Goal: Check status: Check status

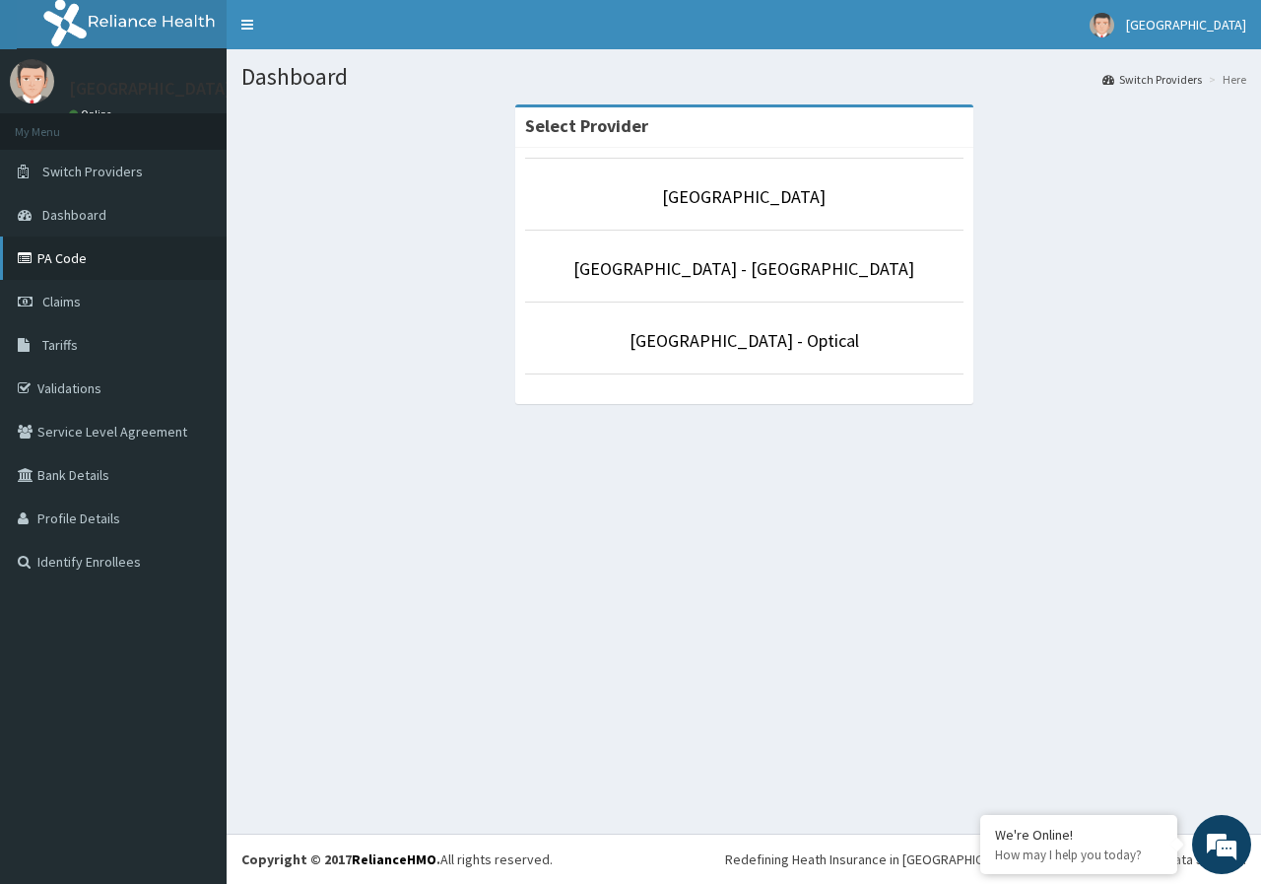
click at [143, 252] on link "PA Code" at bounding box center [113, 258] width 227 height 43
click at [101, 302] on link "Claims" at bounding box center [113, 301] width 227 height 43
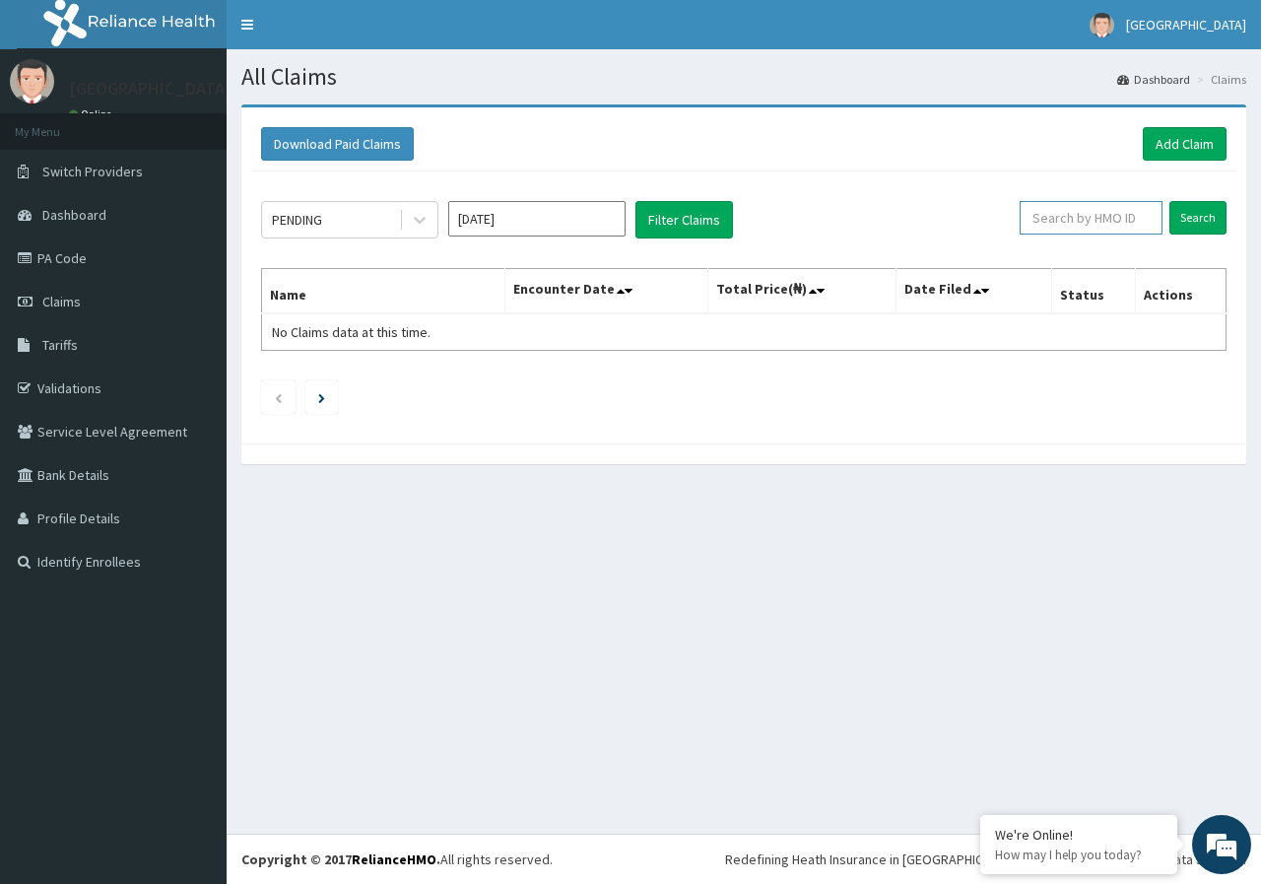
click at [1047, 210] on input "text" at bounding box center [1091, 218] width 143 height 34
click at [1096, 223] on input "text" at bounding box center [1091, 218] width 143 height 34
type input "raji"
click at [1170, 201] on input "Search" at bounding box center [1198, 218] width 57 height 34
click at [308, 225] on div "PENDING" at bounding box center [297, 220] width 50 height 20
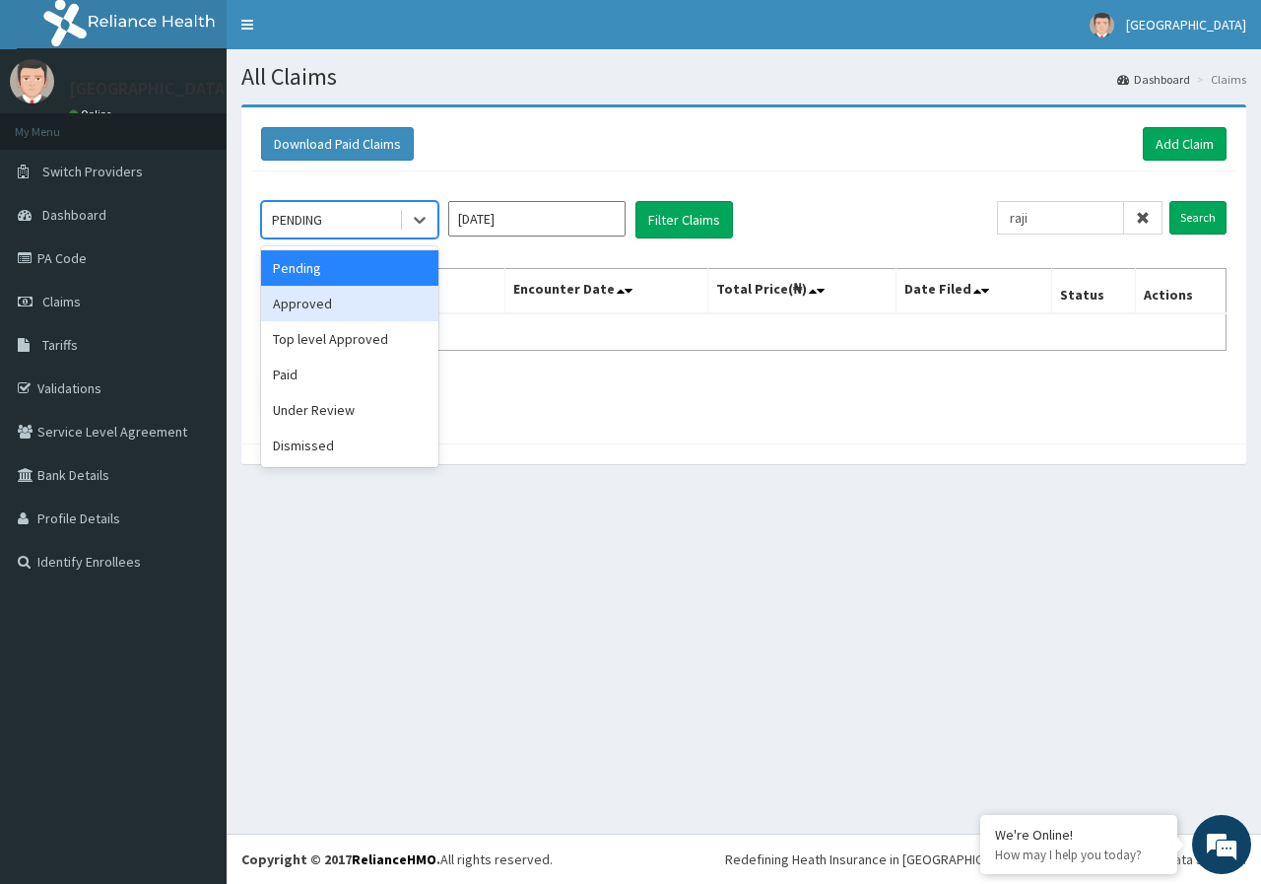
click at [336, 303] on div "Approved" at bounding box center [349, 303] width 177 height 35
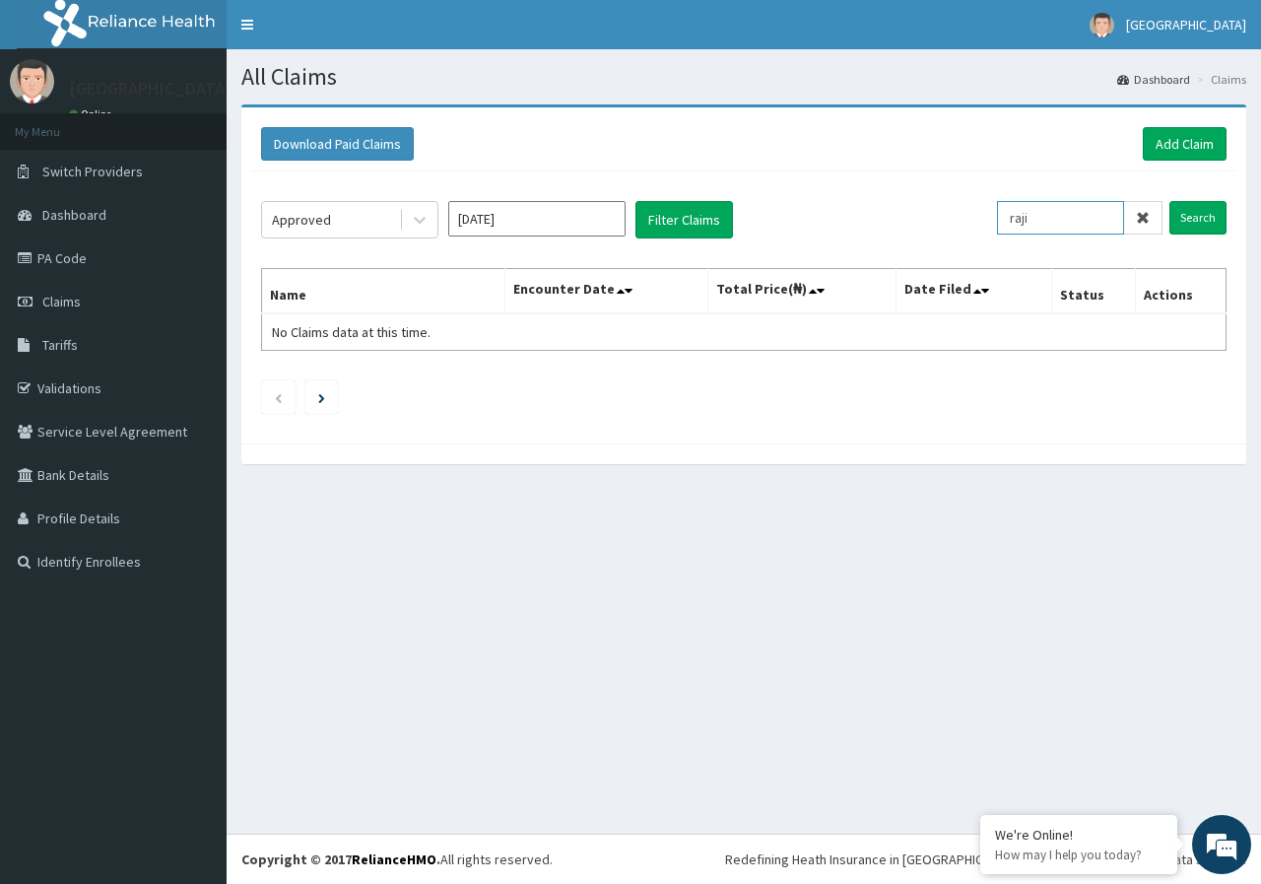
click at [1052, 220] on input "raji" at bounding box center [1060, 218] width 127 height 34
click at [1197, 219] on input "Search" at bounding box center [1198, 218] width 57 height 34
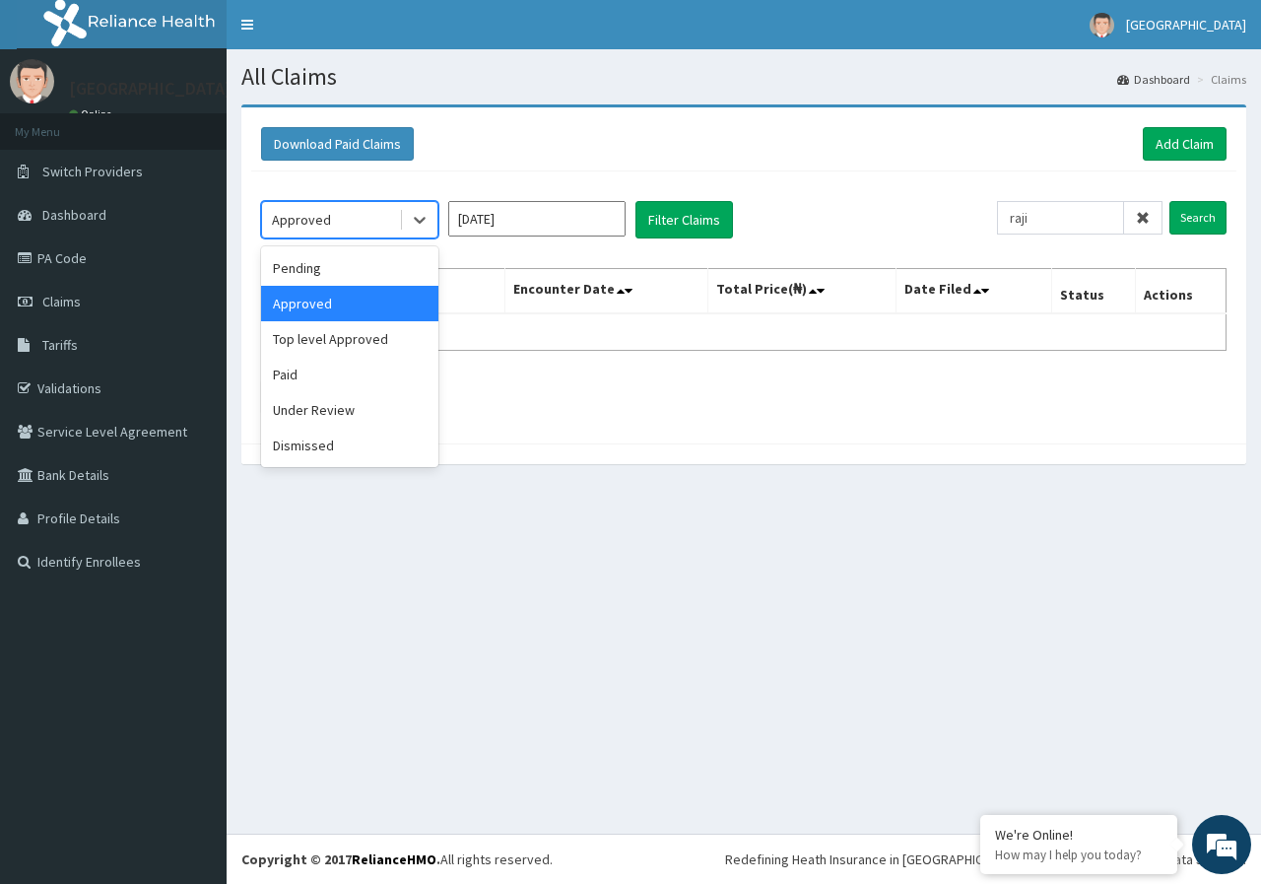
click at [374, 222] on div "Approved" at bounding box center [330, 220] width 137 height 32
click at [104, 269] on link "PA Code" at bounding box center [113, 258] width 227 height 43
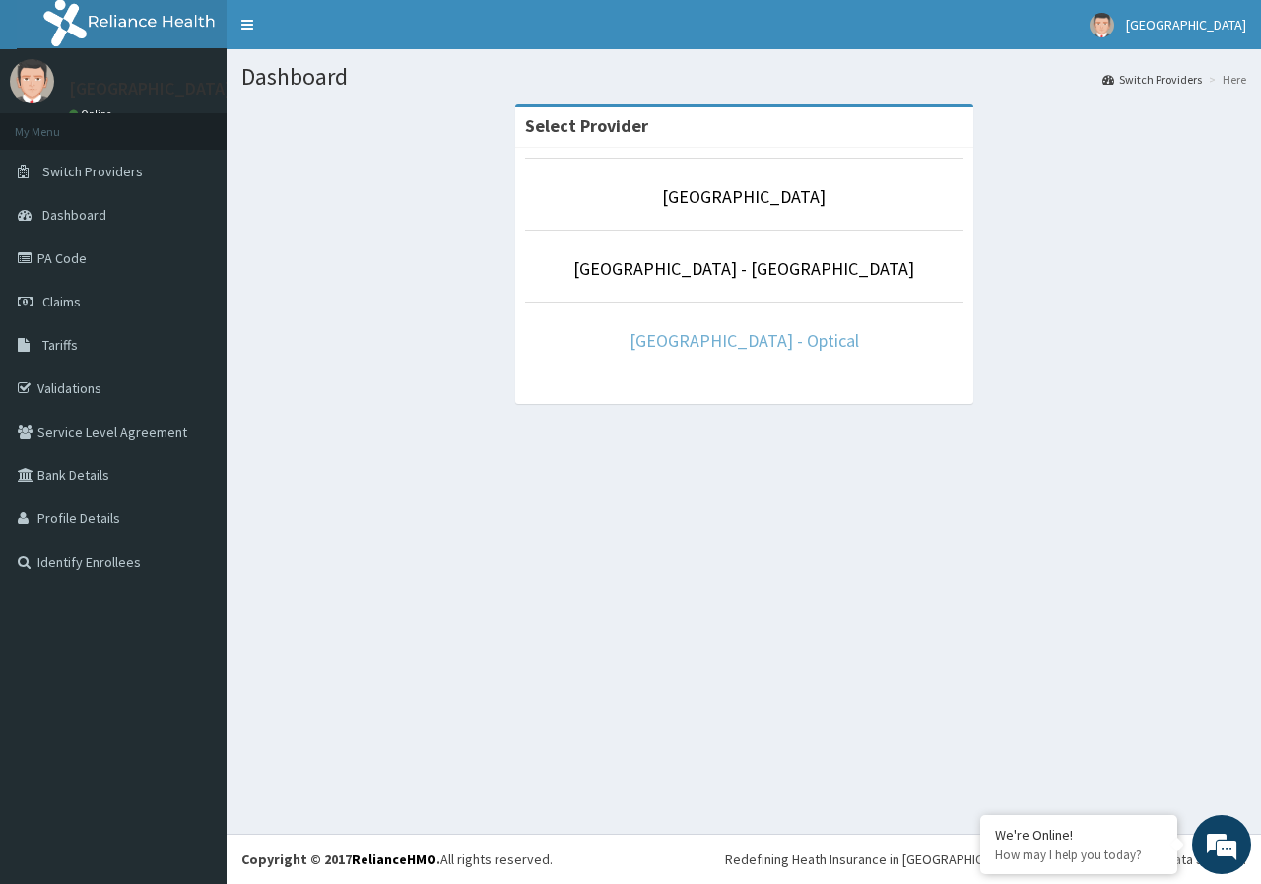
click at [697, 343] on link "[GEOGRAPHIC_DATA] - Optical" at bounding box center [745, 340] width 230 height 23
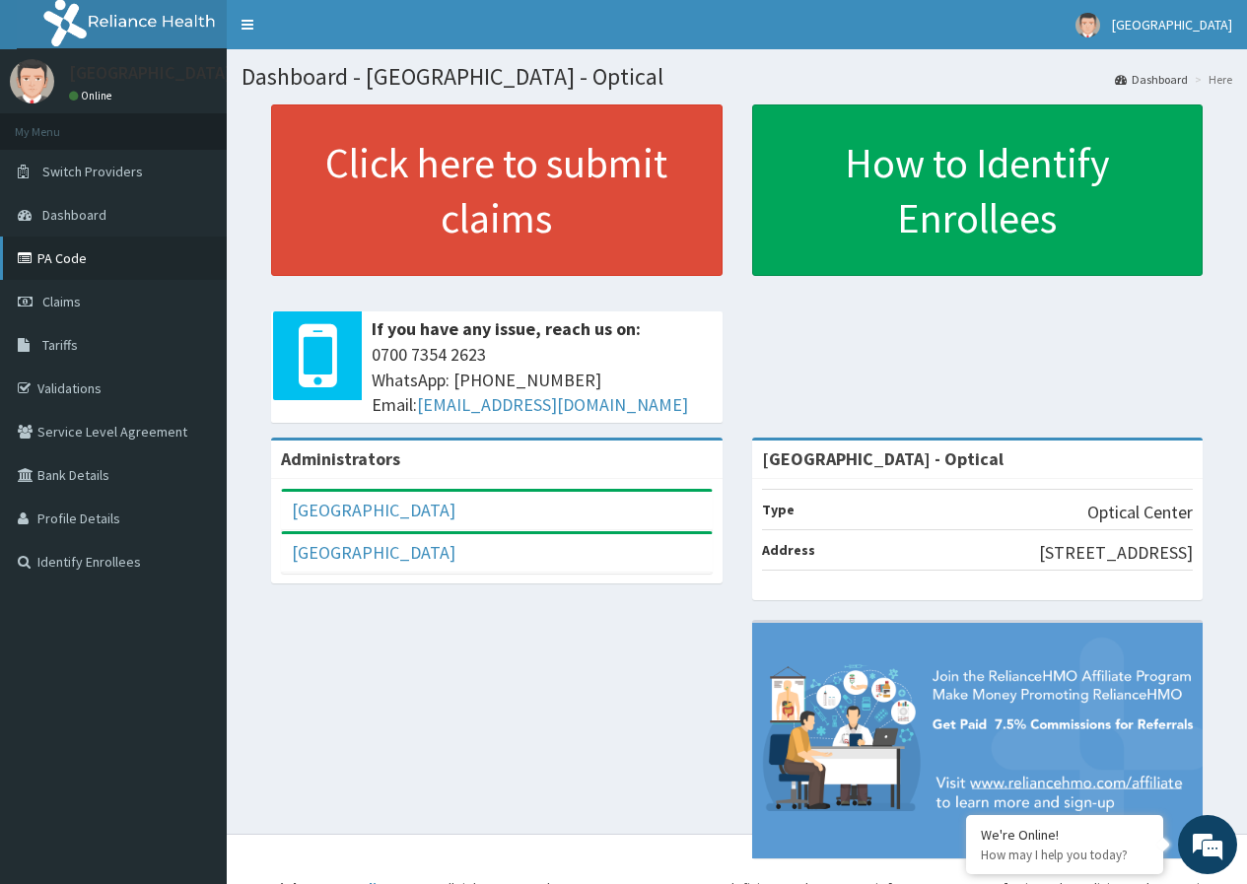
click at [142, 257] on link "PA Code" at bounding box center [113, 258] width 227 height 43
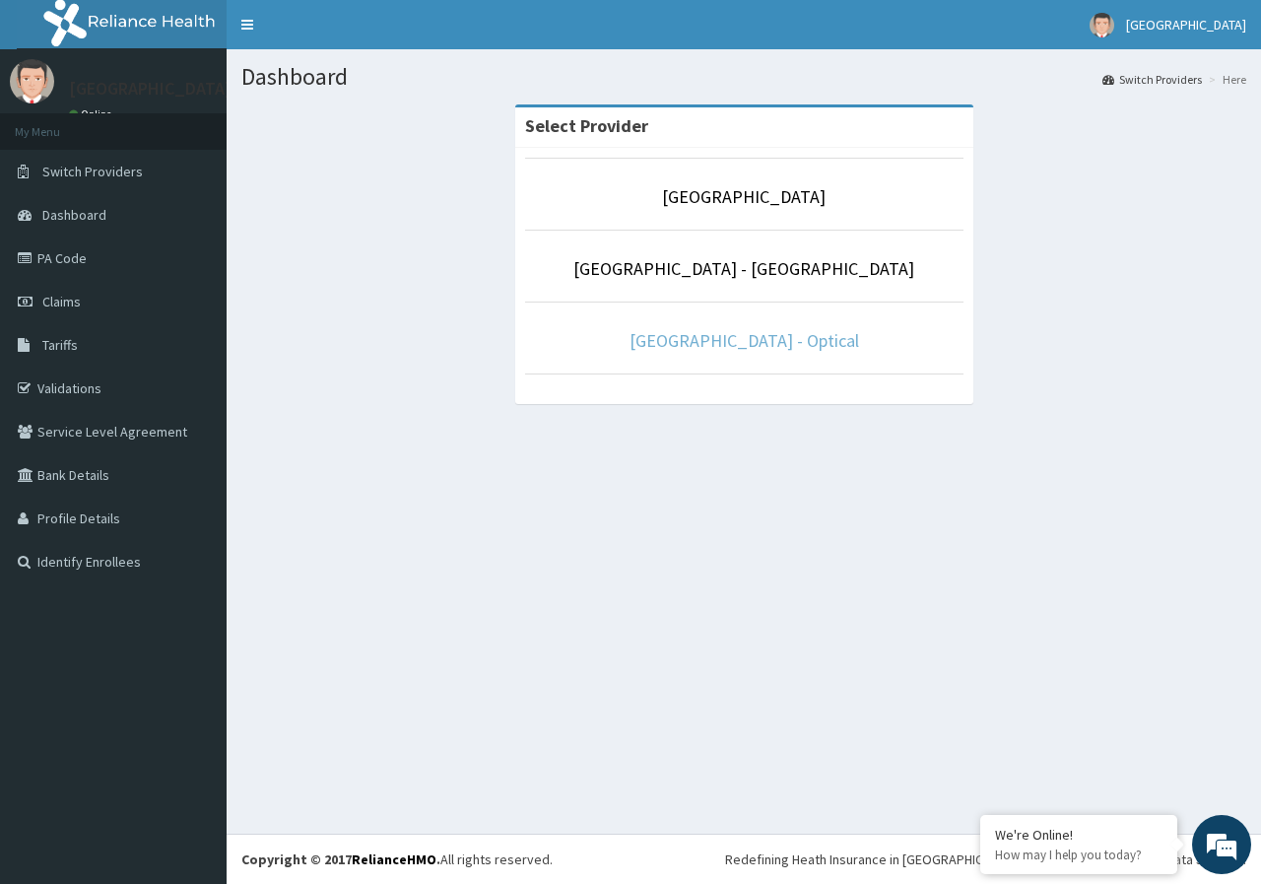
click at [802, 342] on link "[GEOGRAPHIC_DATA] - Optical" at bounding box center [745, 340] width 230 height 23
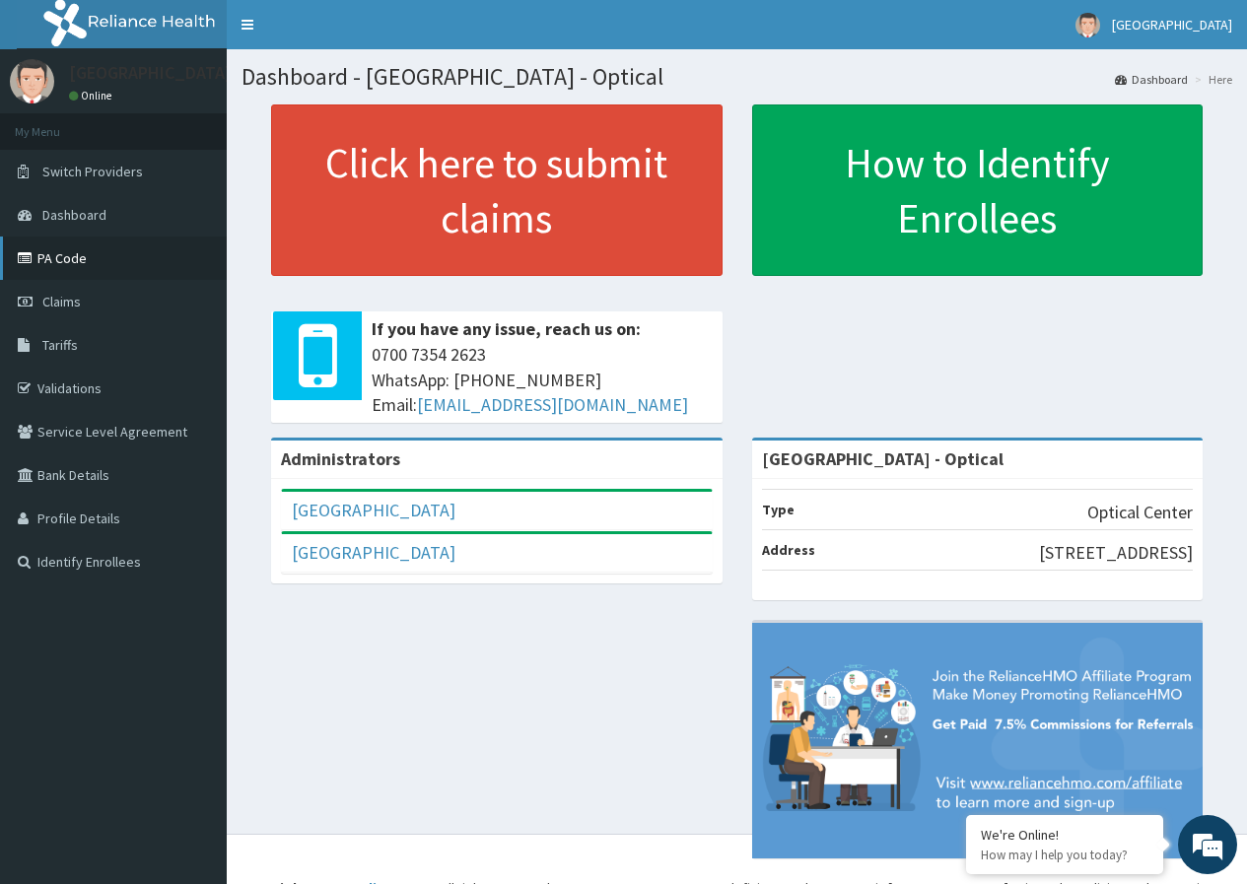
click at [153, 249] on link "PA Code" at bounding box center [113, 258] width 227 height 43
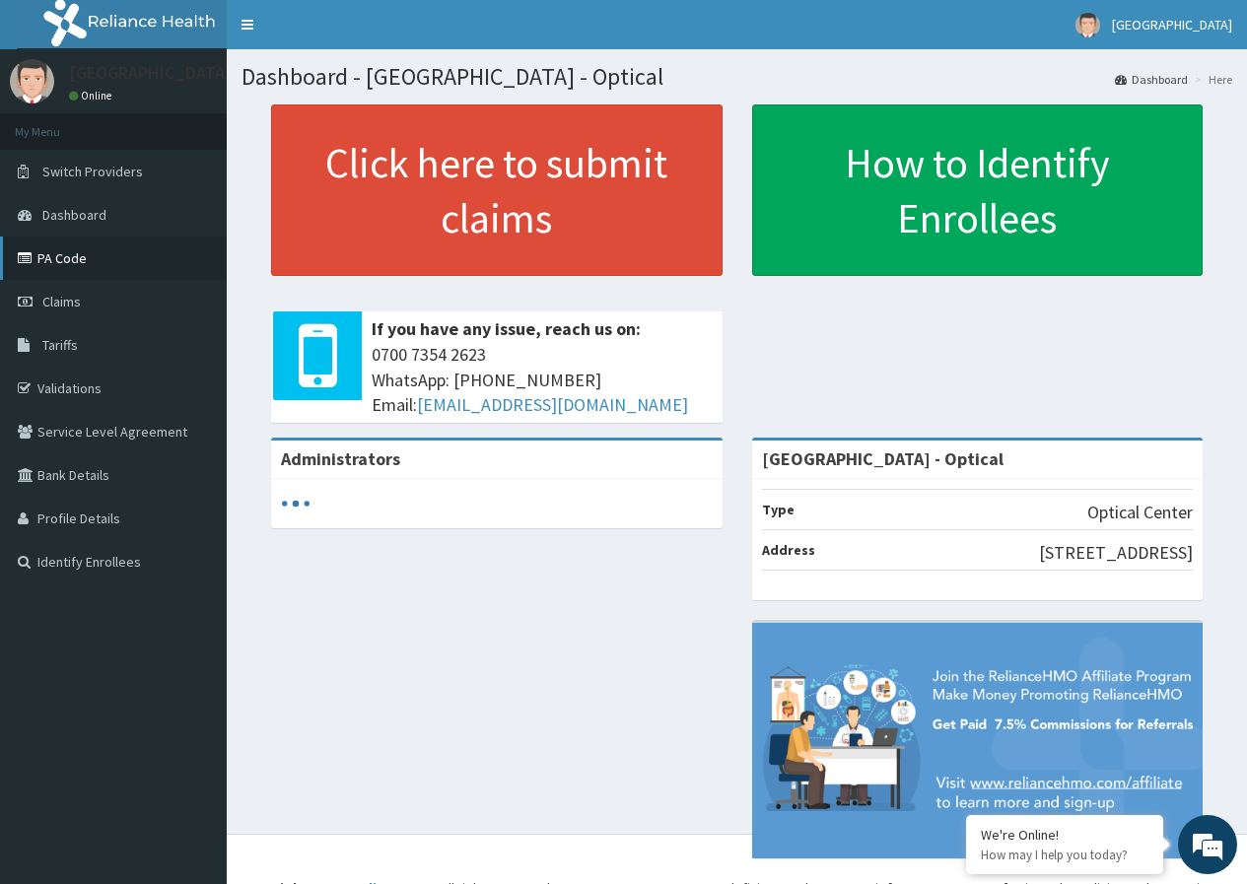
click at [89, 252] on link "PA Code" at bounding box center [113, 258] width 227 height 43
